Goal: Information Seeking & Learning: Learn about a topic

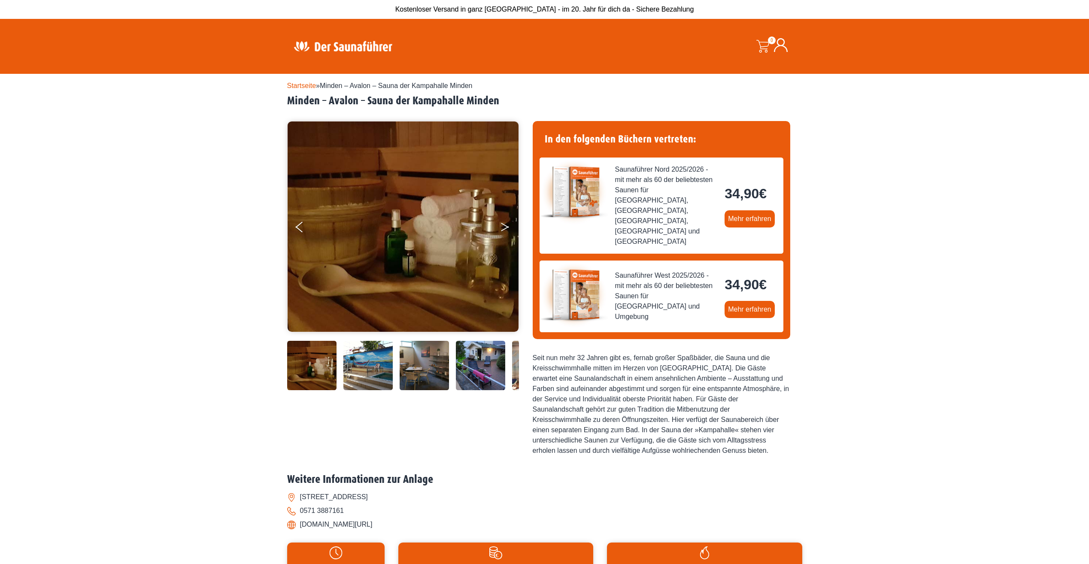
click at [503, 222] on button "Next" at bounding box center [510, 228] width 21 height 21
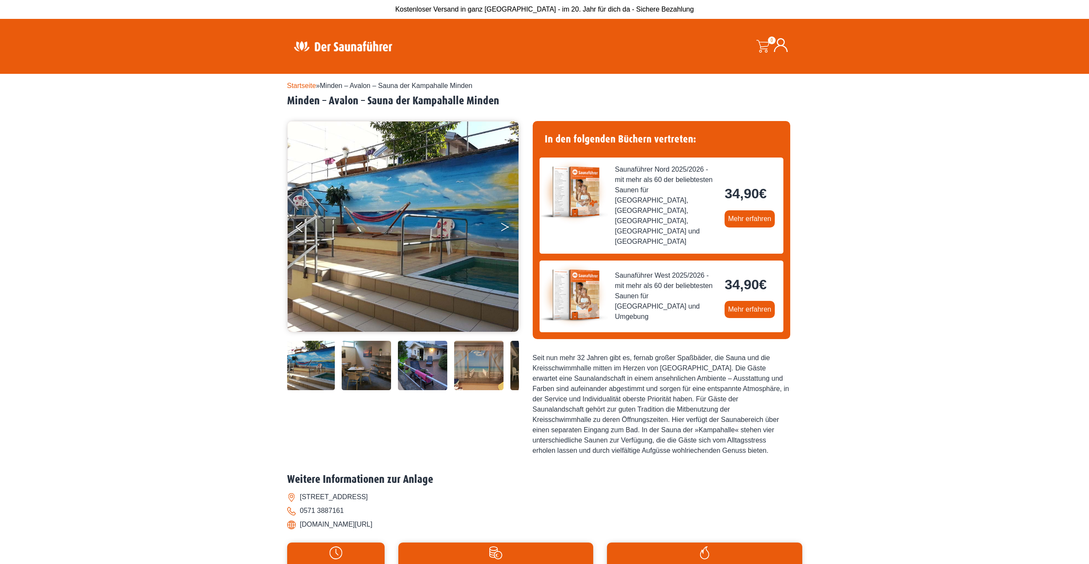
click at [503, 222] on button "Next" at bounding box center [510, 228] width 21 height 21
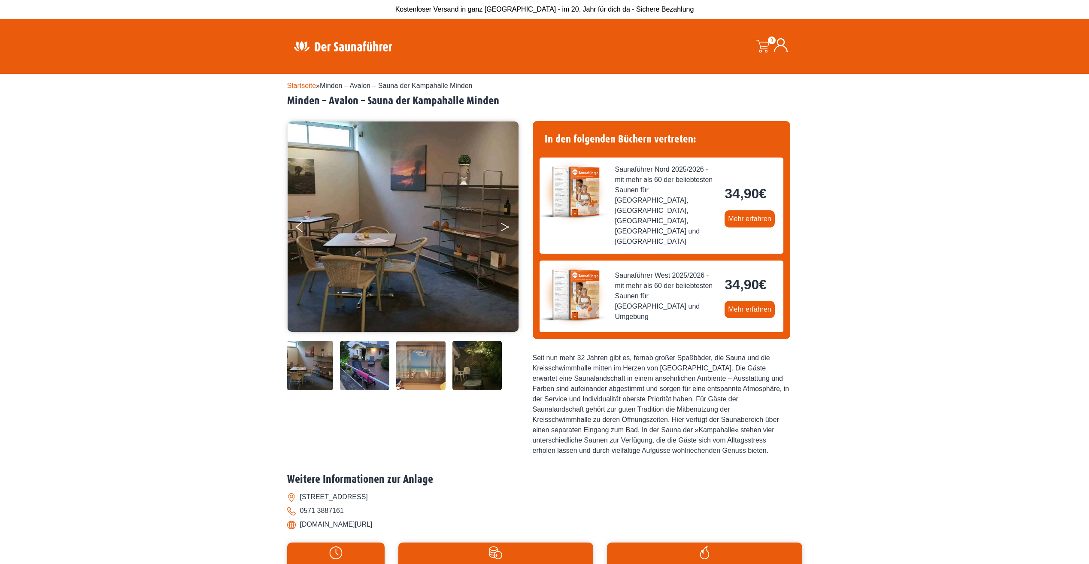
click at [503, 222] on button "Next" at bounding box center [510, 228] width 21 height 21
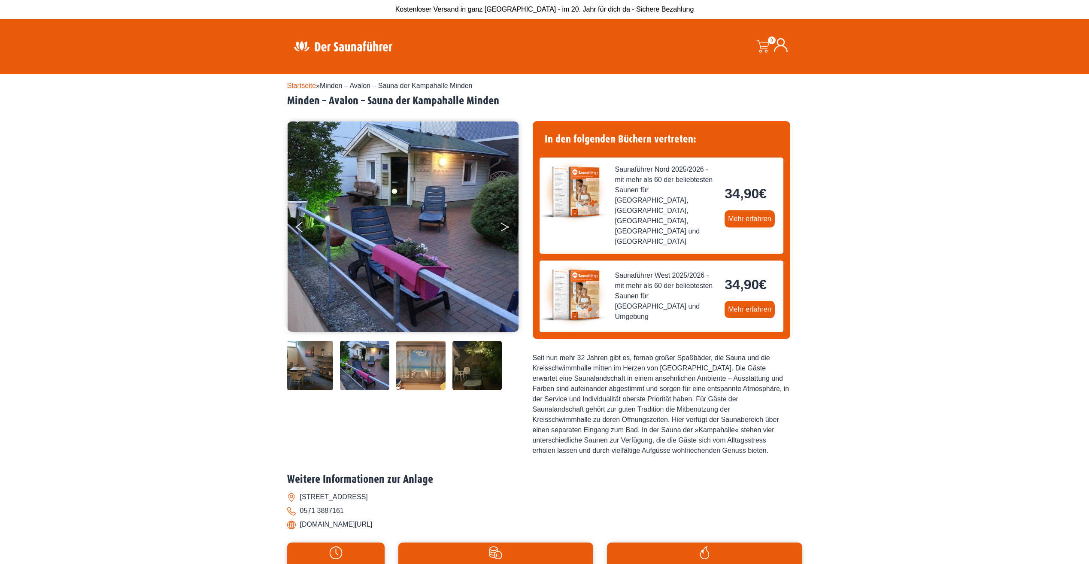
click at [503, 222] on button "Next" at bounding box center [510, 228] width 21 height 21
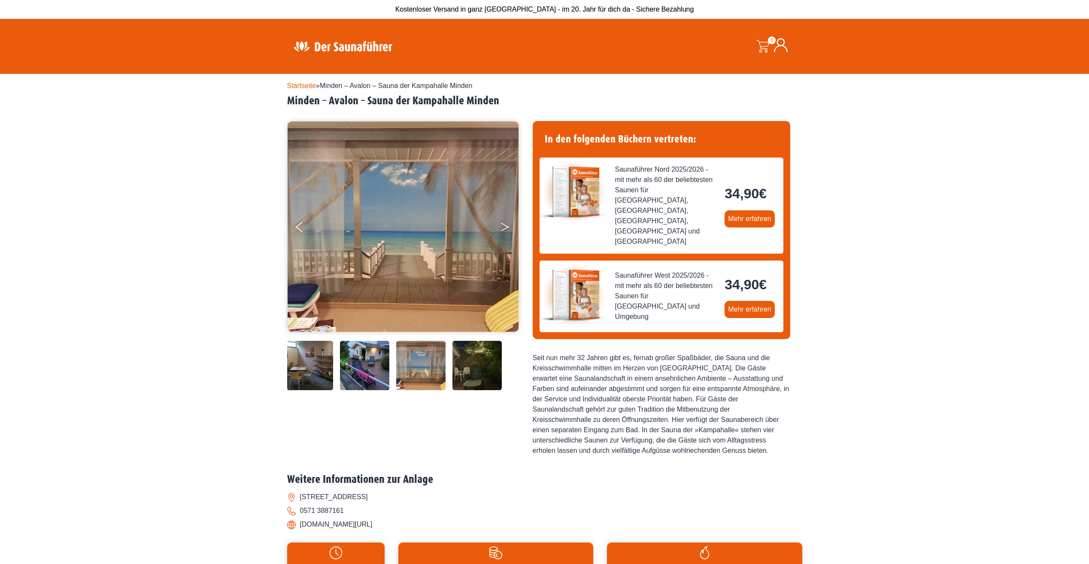
click at [503, 222] on button "Next" at bounding box center [510, 228] width 21 height 21
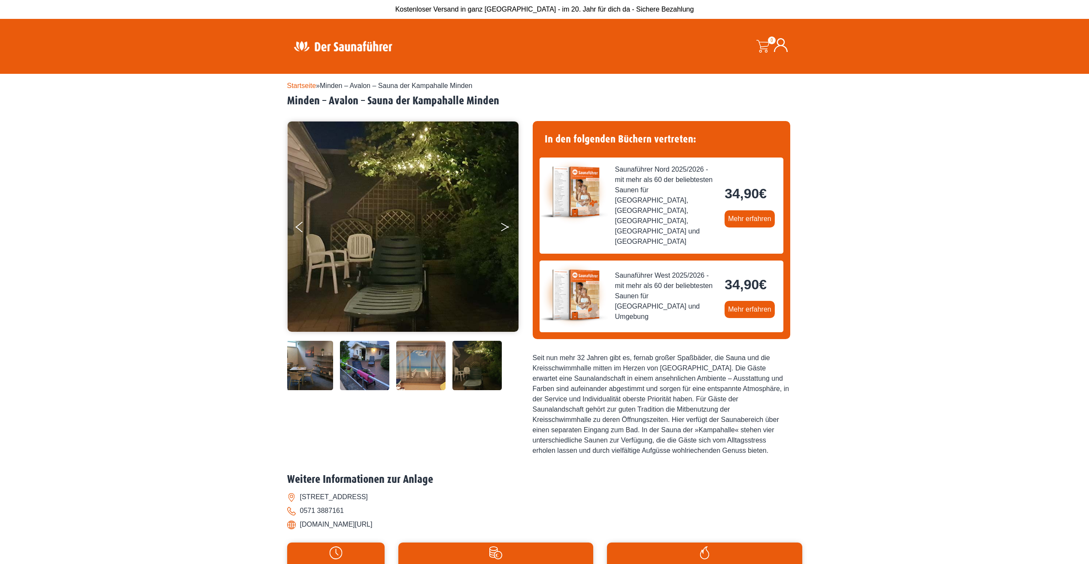
click at [503, 222] on button "Next" at bounding box center [510, 228] width 21 height 21
click at [504, 223] on button "Next" at bounding box center [510, 228] width 21 height 21
click at [506, 227] on button "Next" at bounding box center [510, 228] width 21 height 21
click at [508, 227] on icon "Next" at bounding box center [505, 228] width 8 height 5
click at [295, 225] on img at bounding box center [403, 227] width 231 height 210
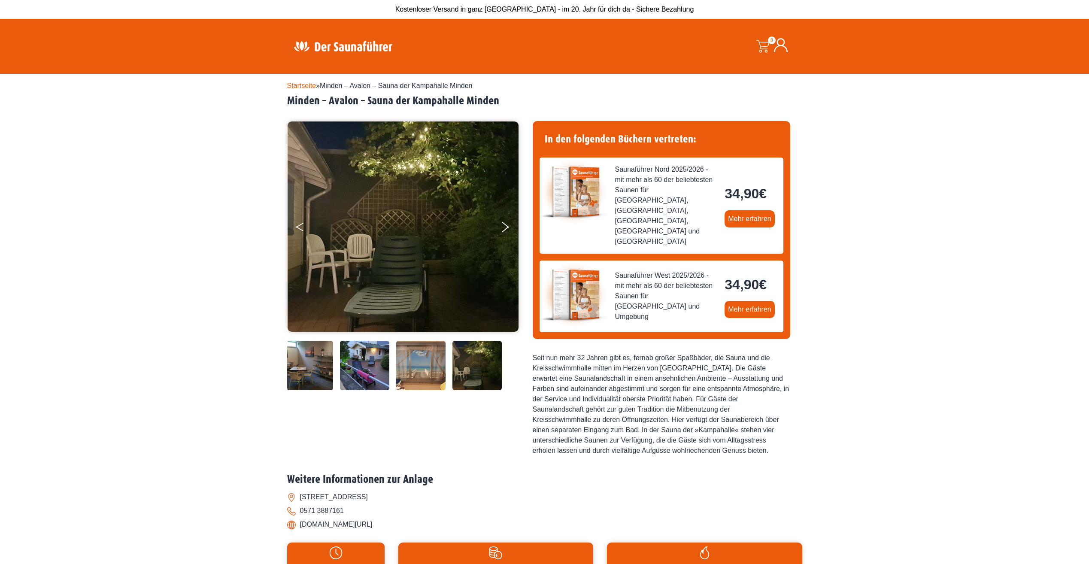
click at [296, 224] on button "Previous" at bounding box center [306, 228] width 21 height 21
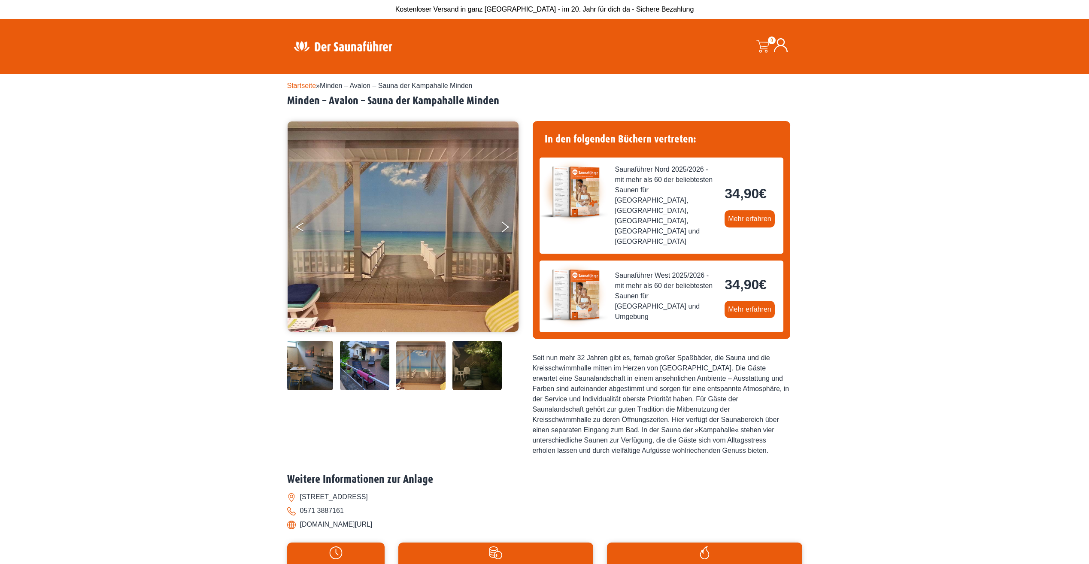
click at [296, 224] on button "Previous" at bounding box center [306, 228] width 21 height 21
